Goal: Obtain resource: Download file/media

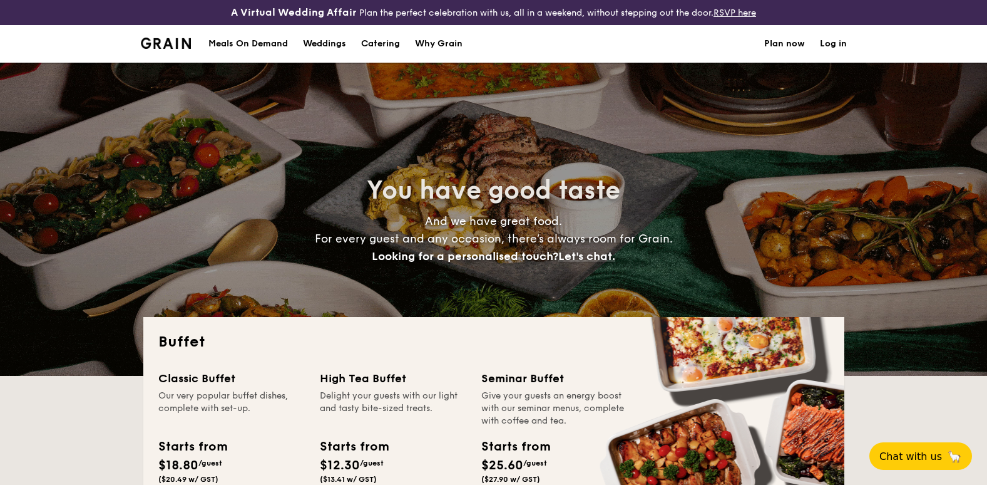
select select
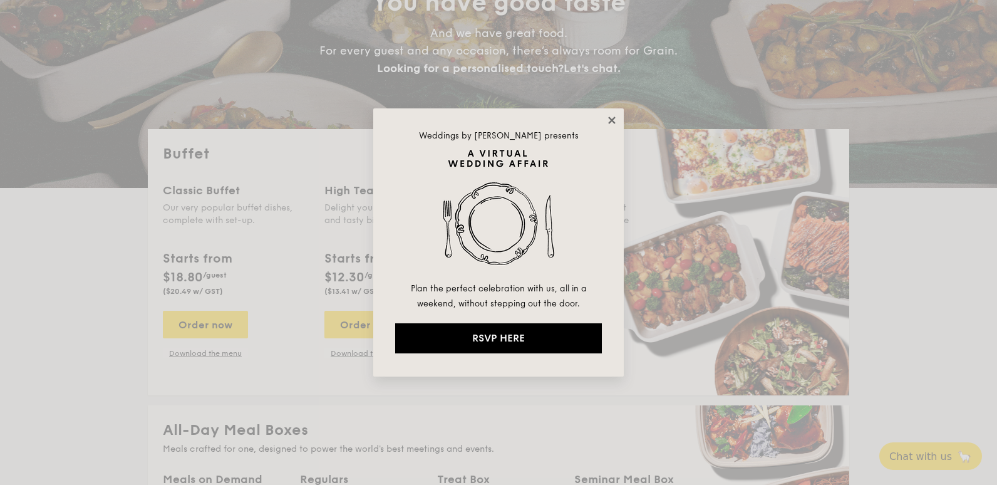
click at [609, 118] on icon at bounding box center [611, 119] width 7 height 7
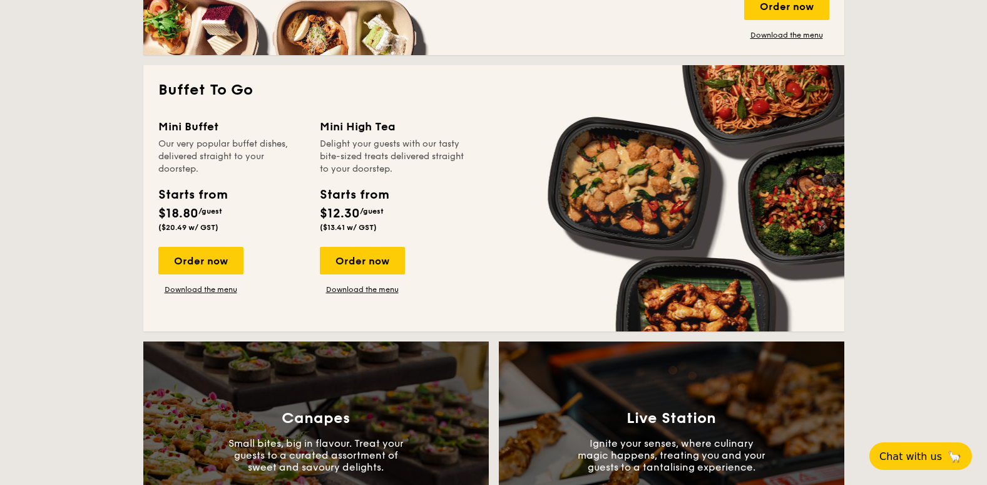
scroll to position [428, 0]
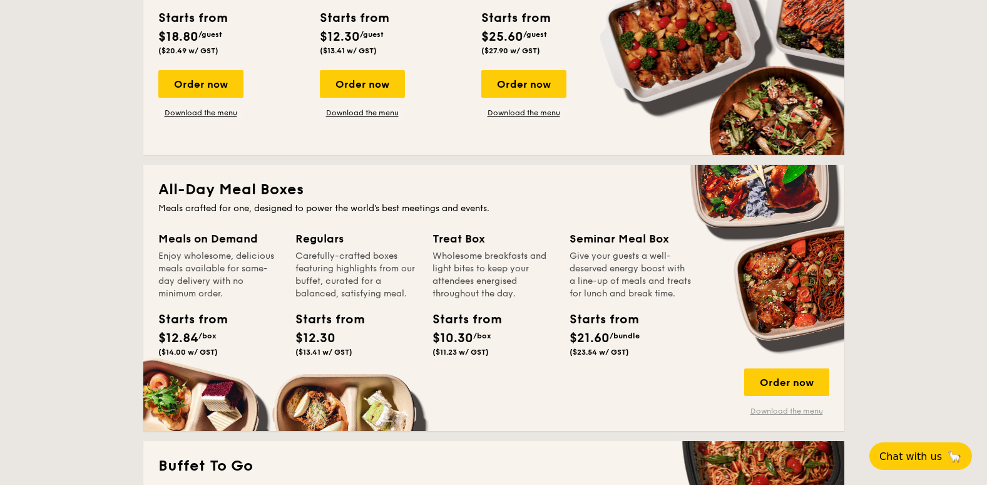
click at [779, 411] on link "Download the menu" at bounding box center [786, 411] width 85 height 10
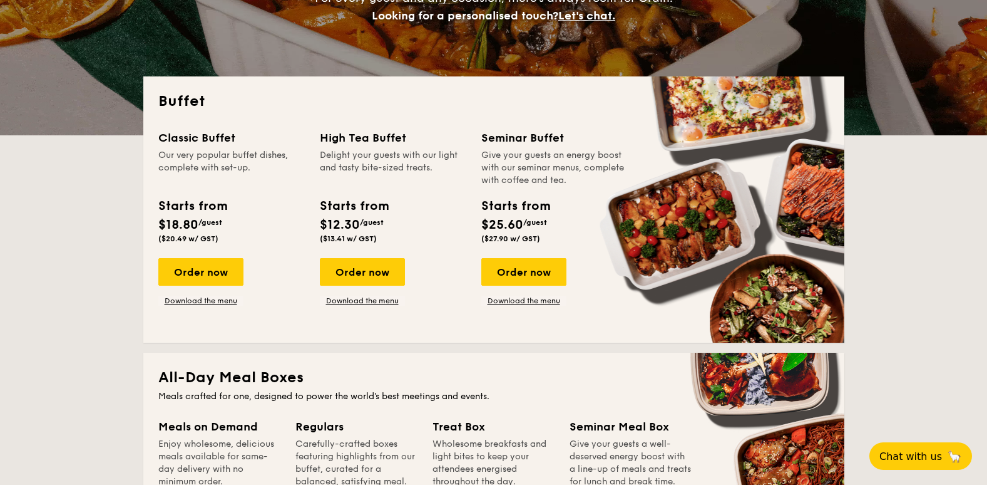
scroll to position [303, 0]
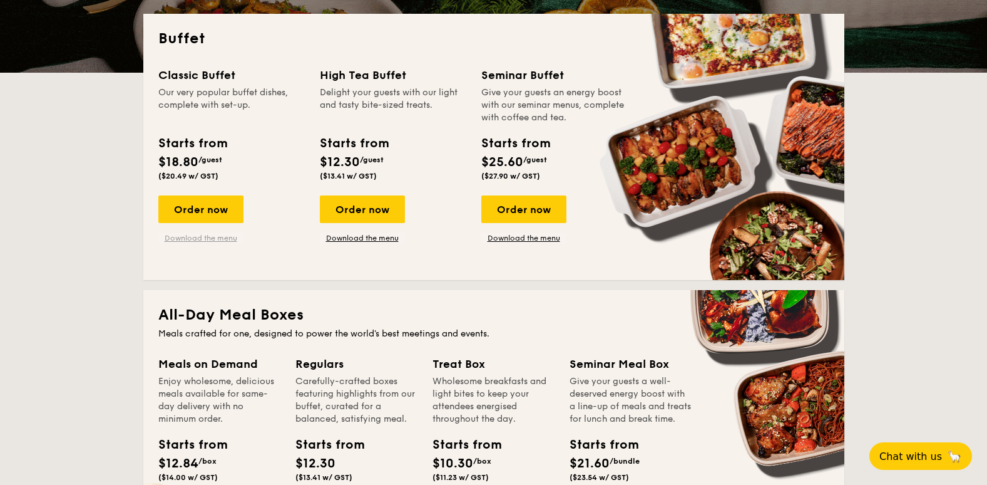
click at [191, 235] on link "Download the menu" at bounding box center [200, 238] width 85 height 10
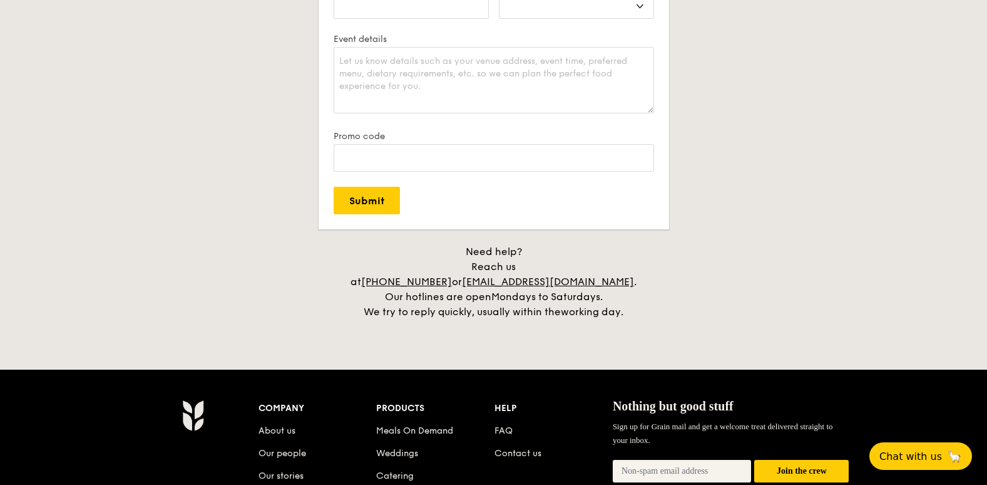
scroll to position [2682, 0]
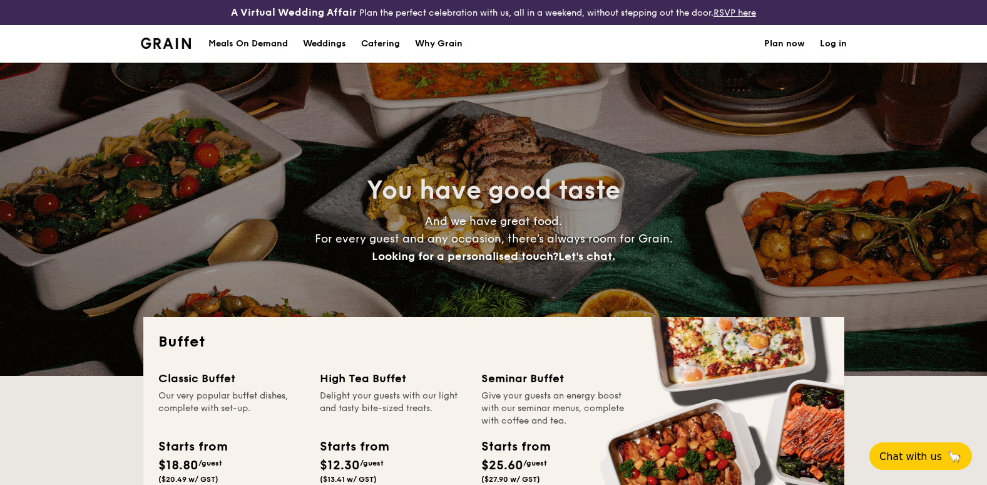
select select
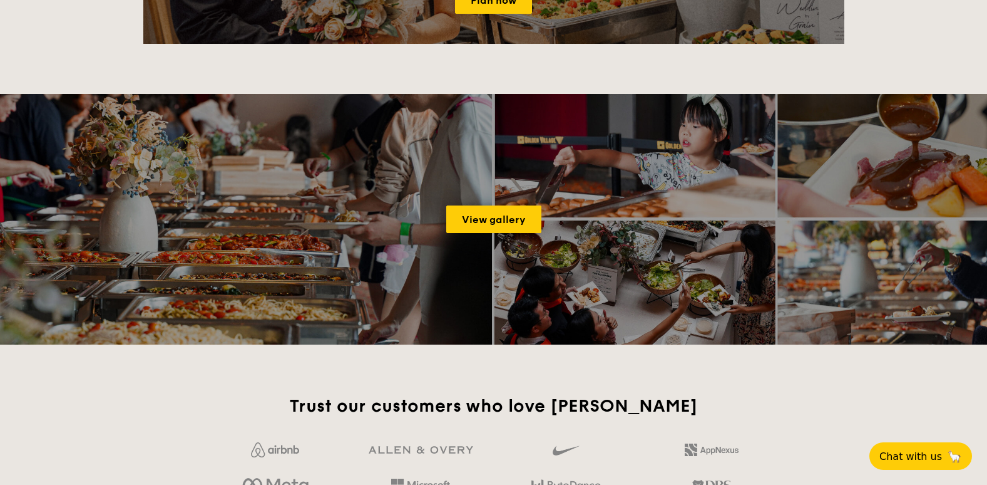
scroll to position [2003, 0]
